Goal: Information Seeking & Learning: Learn about a topic

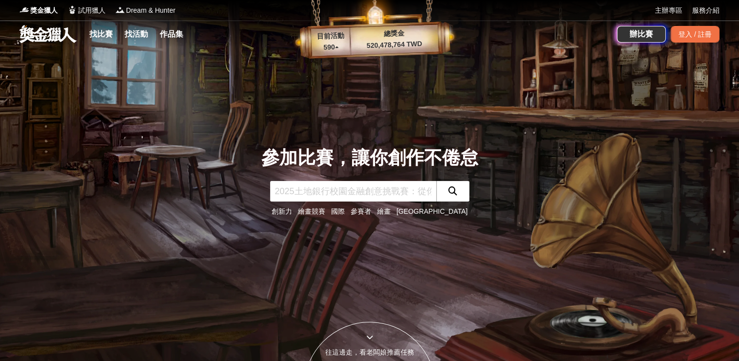
click at [313, 183] on input "text" at bounding box center [353, 191] width 166 height 21
type input "燦坤"
click at [458, 192] on button "submit" at bounding box center [452, 191] width 33 height 21
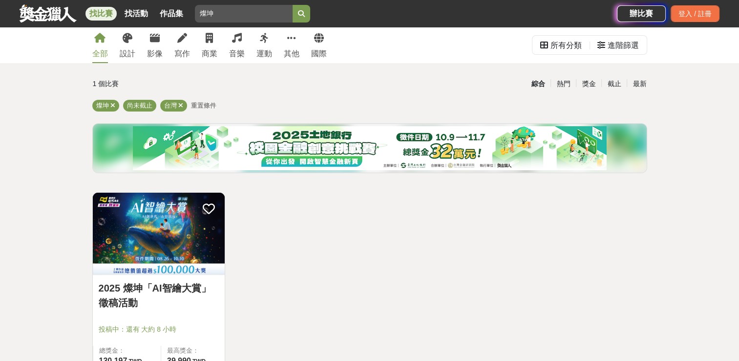
scroll to position [22, 0]
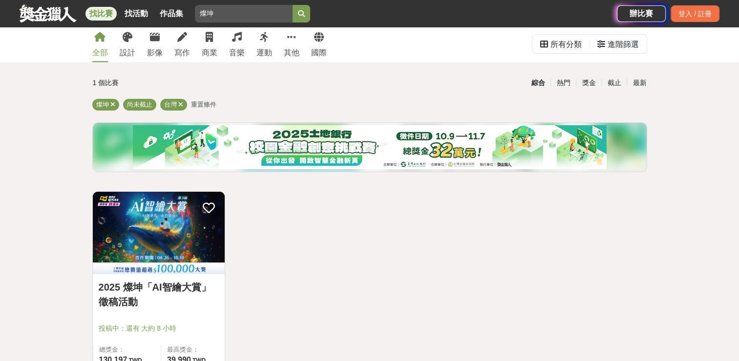
click at [188, 293] on link "2025 燦坤「AI智繪大賞」徵稿活動" at bounding box center [159, 293] width 120 height 29
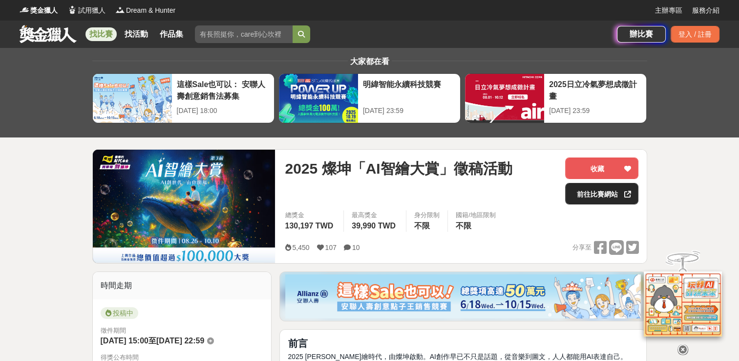
drag, startPoint x: 600, startPoint y: 205, endPoint x: 601, endPoint y: 194, distance: 10.8
click at [601, 194] on div "2025 燦坤「AI智繪大賞」徵稿活動 收藏 前往比賽網站" at bounding box center [462, 183] width 354 height 53
click at [601, 194] on link "前往比賽網站" at bounding box center [601, 193] width 73 height 21
